Goal: Information Seeking & Learning: Learn about a topic

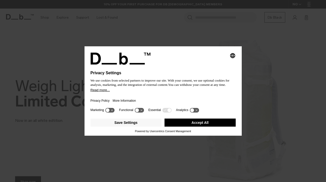
click at [182, 126] on button "Accept All" at bounding box center [199, 122] width 71 height 8
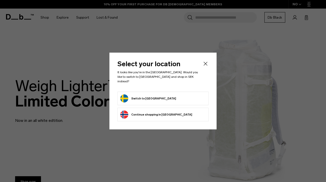
click at [144, 96] on button "Switch to [GEOGRAPHIC_DATA]" at bounding box center [148, 98] width 56 height 8
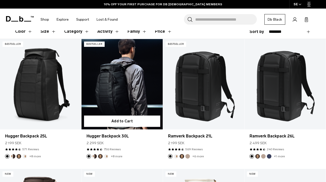
click at [141, 85] on link "Hugger Backpack 30L" at bounding box center [121, 84] width 81 height 90
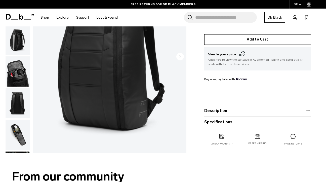
scroll to position [104, 0]
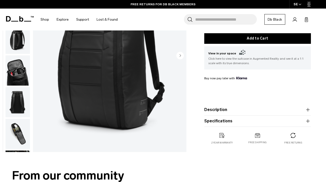
click at [216, 123] on button "Specifications" at bounding box center [257, 121] width 107 height 6
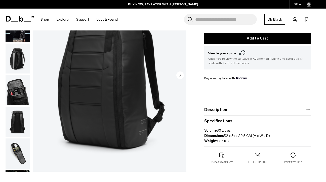
drag, startPoint x: 227, startPoint y: 110, endPoint x: 203, endPoint y: 107, distance: 24.5
click at [203, 107] on div "Hugger Backpack 30L 2 299 SEK 4.5 star rating 756 Reviews Color: Black Out Out …" at bounding box center [257, 52] width 137 height 244
click at [223, 111] on button "Description" at bounding box center [257, 110] width 107 height 6
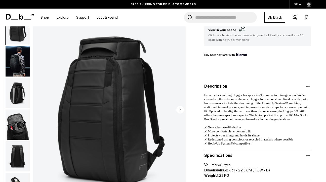
scroll to position [119, 0]
